Goal: Task Accomplishment & Management: Use online tool/utility

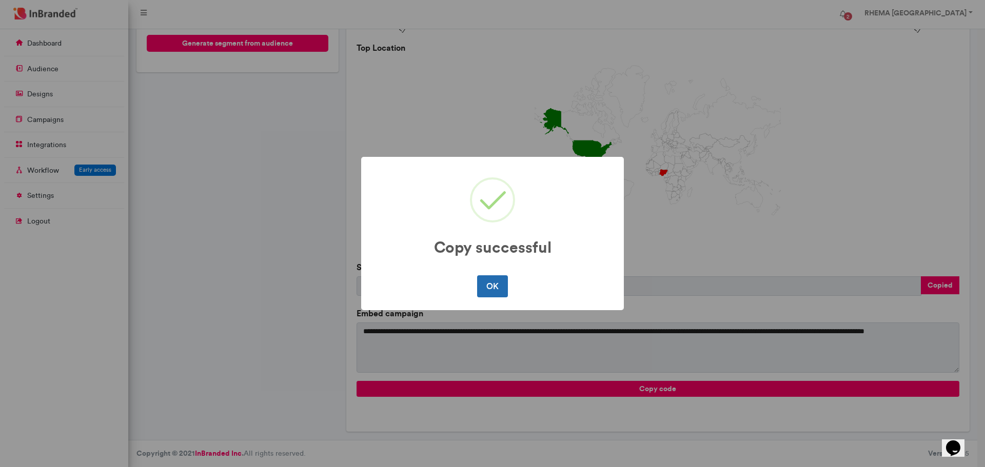
click at [493, 293] on button "OK" at bounding box center [492, 286] width 30 height 22
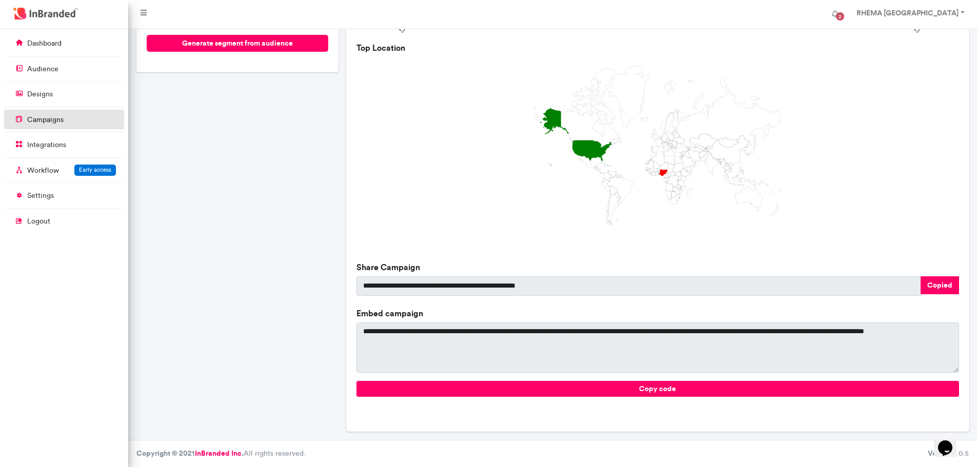
click at [59, 115] on p "campaigns" at bounding box center [45, 120] width 36 height 10
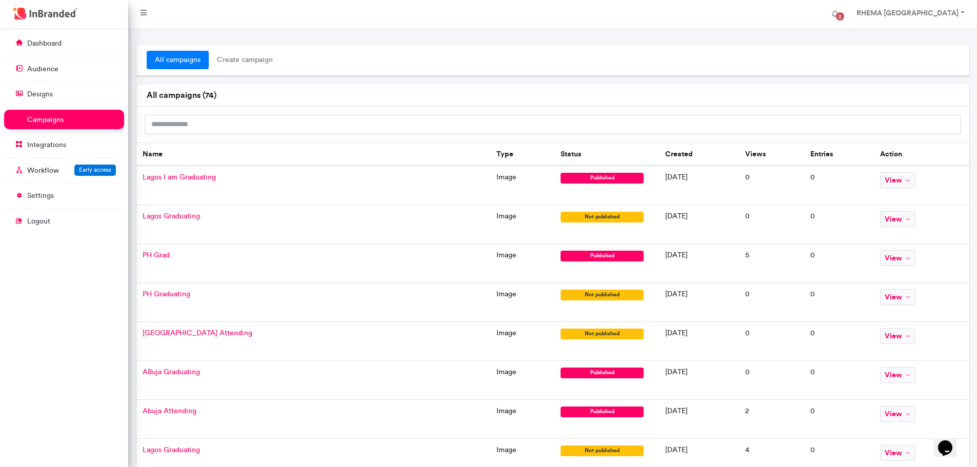
click at [164, 258] on span "PH Grad" at bounding box center [156, 255] width 27 height 9
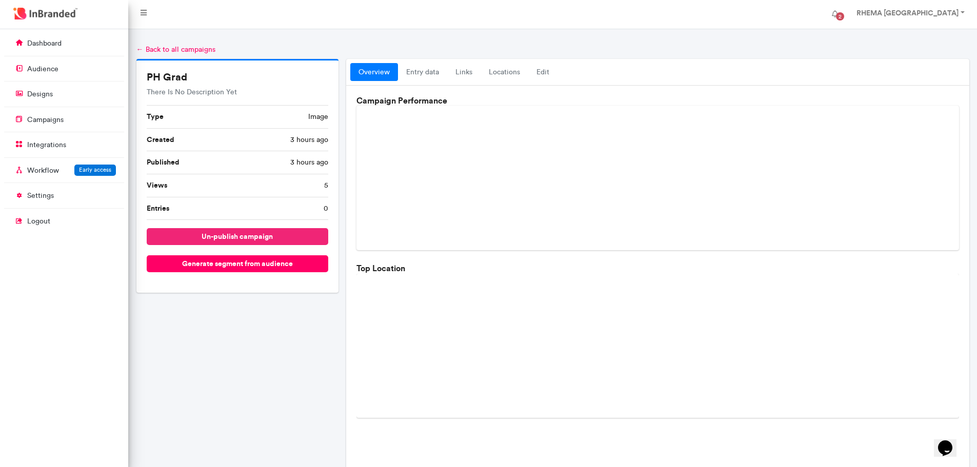
click at [257, 242] on button "un-publish campaign" at bounding box center [238, 236] width 182 height 17
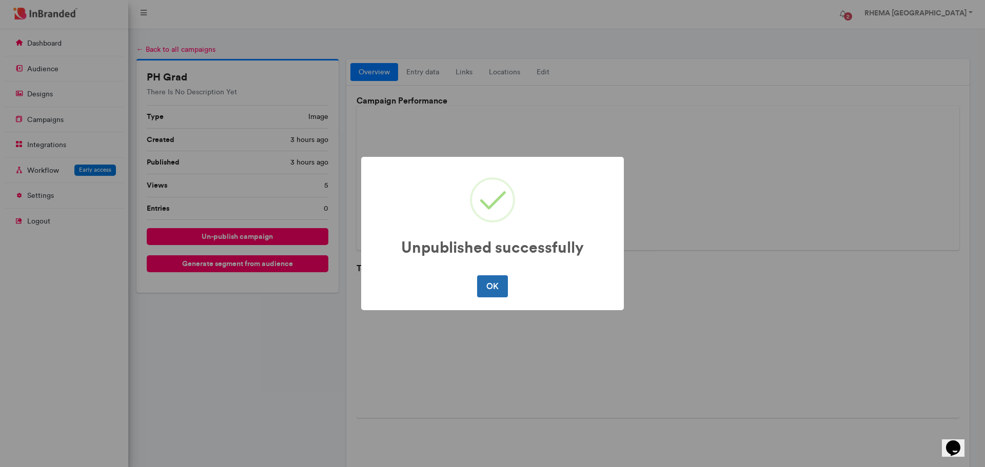
click at [501, 283] on button "OK" at bounding box center [492, 286] width 30 height 22
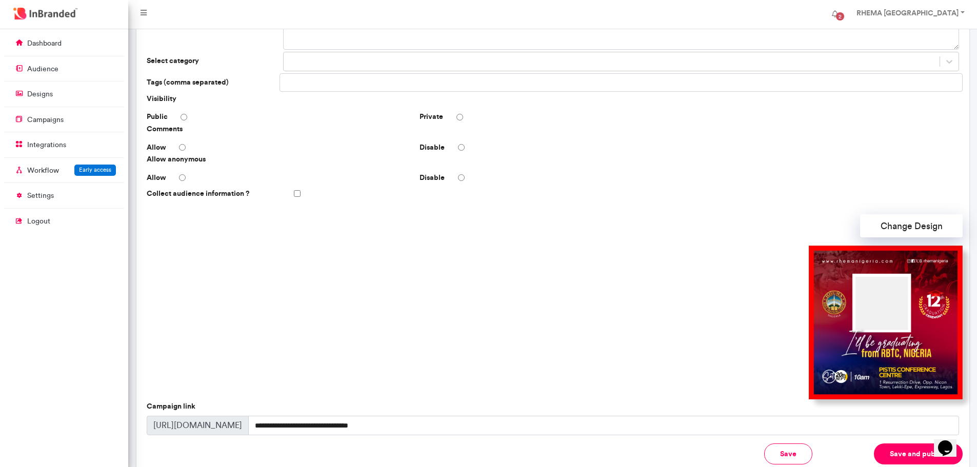
scroll to position [129, 0]
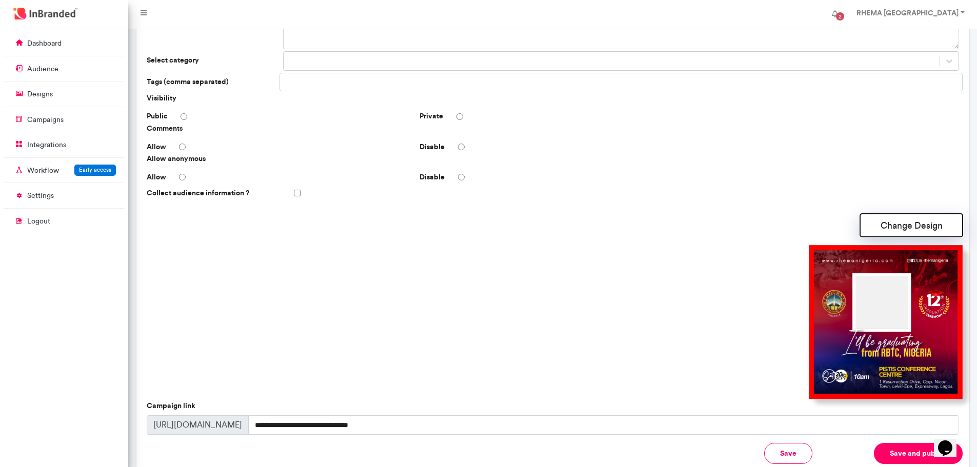
click at [891, 223] on button "Change Design" at bounding box center [911, 225] width 103 height 23
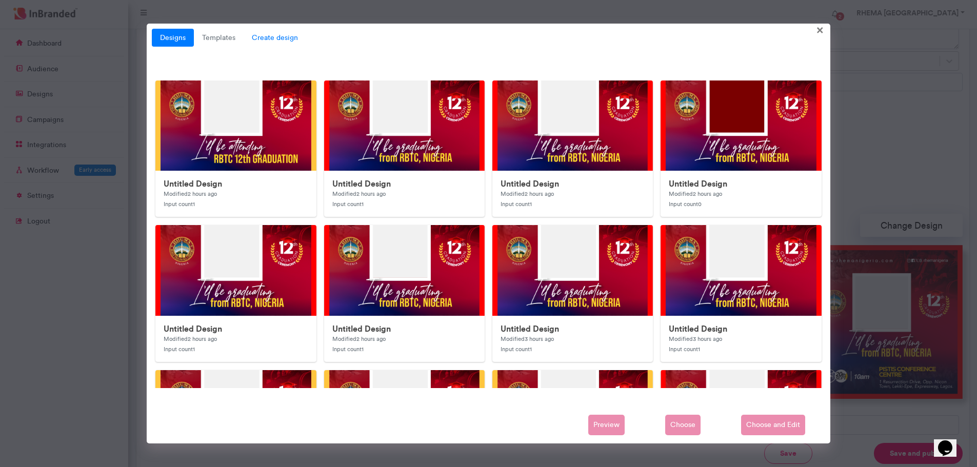
click at [270, 39] on span "Create design" at bounding box center [275, 38] width 63 height 18
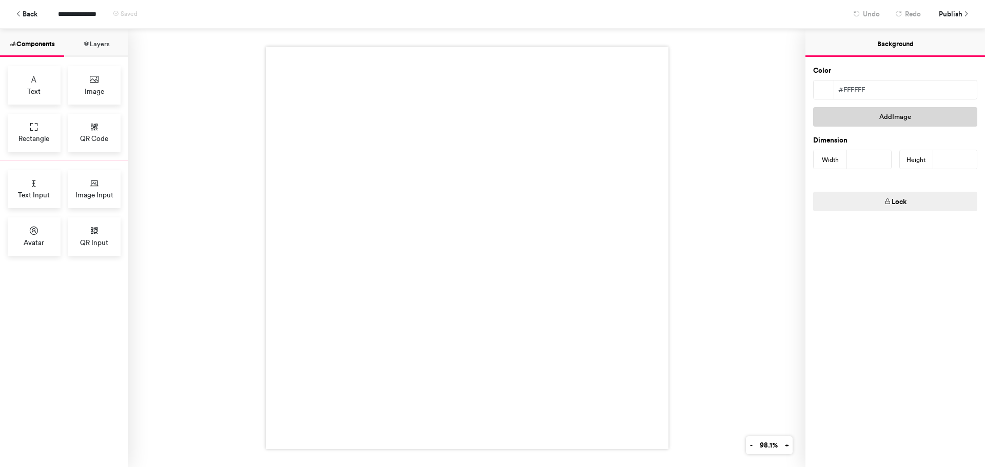
click at [864, 118] on button "Add Image" at bounding box center [895, 116] width 164 height 19
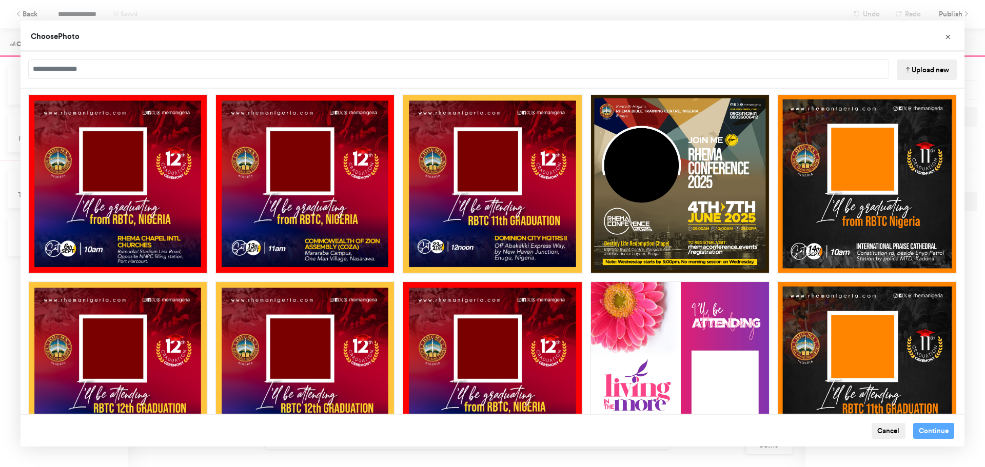
scroll to position [377, 0]
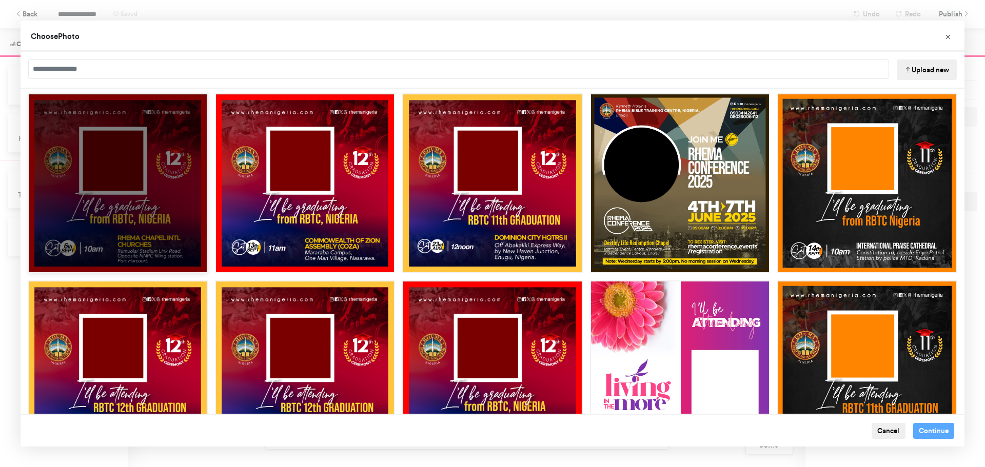
click at [141, 202] on div "Choose Image" at bounding box center [118, 183] width 180 height 180
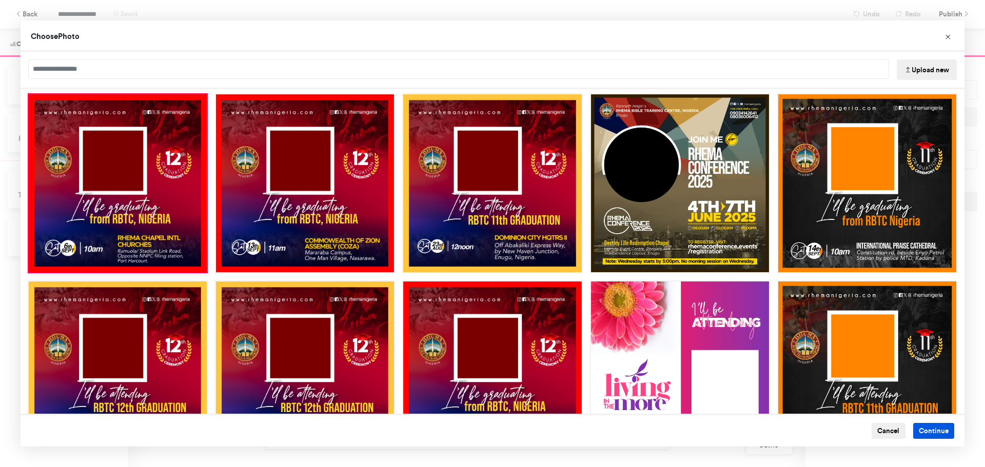
click at [926, 432] on button "Continue" at bounding box center [934, 431] width 42 height 16
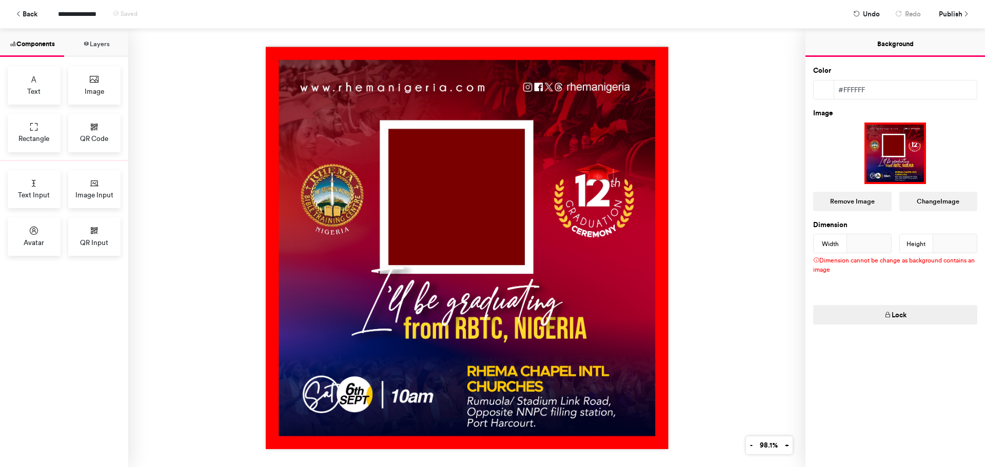
click at [608, 177] on img at bounding box center [467, 248] width 403 height 403
click at [953, 16] on span "Publish" at bounding box center [951, 14] width 24 height 18
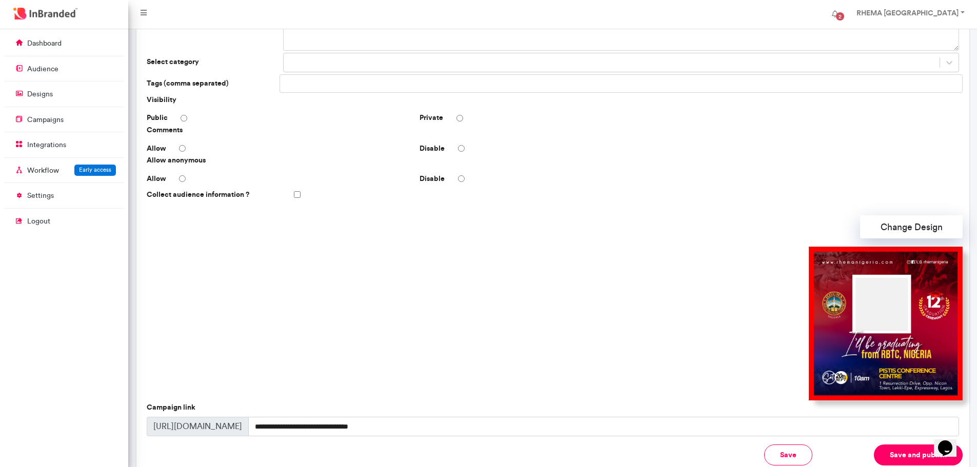
scroll to position [128, 0]
